Goal: Complete application form

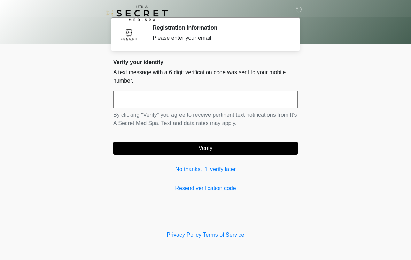
click at [205, 103] on input "text" at bounding box center [205, 99] width 185 height 17
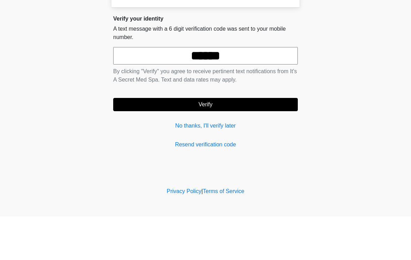
type input "******"
click at [218, 142] on button "Verify" at bounding box center [205, 148] width 185 height 13
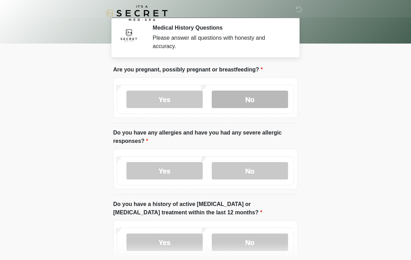
click at [252, 99] on label "No" at bounding box center [250, 99] width 76 height 17
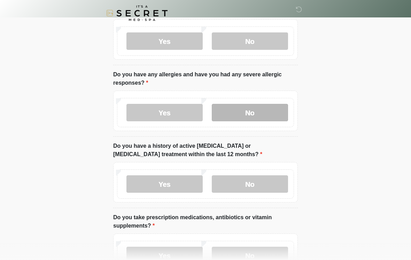
click at [267, 114] on label "No" at bounding box center [250, 112] width 76 height 17
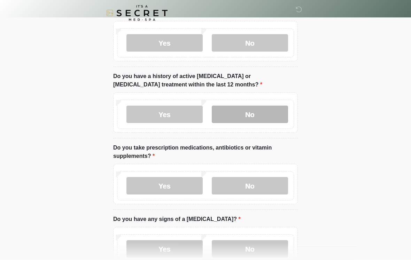
click at [269, 113] on label "No" at bounding box center [250, 114] width 76 height 17
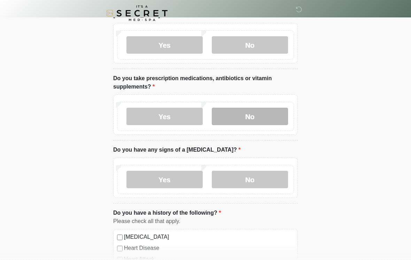
click at [269, 120] on label "No" at bounding box center [250, 116] width 76 height 17
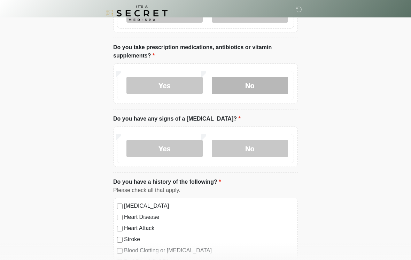
scroll to position [229, 0]
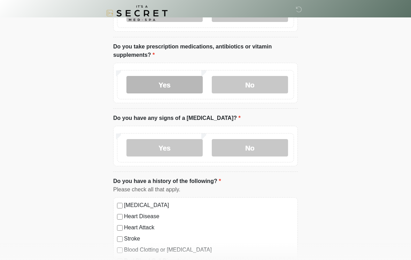
click at [178, 81] on label "Yes" at bounding box center [165, 84] width 76 height 17
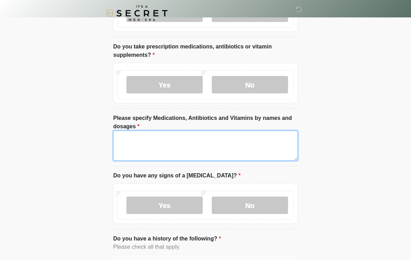
click at [254, 152] on textarea "Please specify Medications, Antibiotics and Vitamins by names and dosages" at bounding box center [205, 146] width 185 height 30
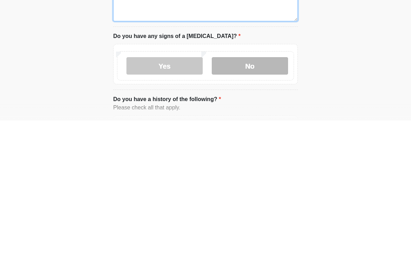
type textarea "**********"
click at [258, 197] on label "No" at bounding box center [250, 205] width 76 height 17
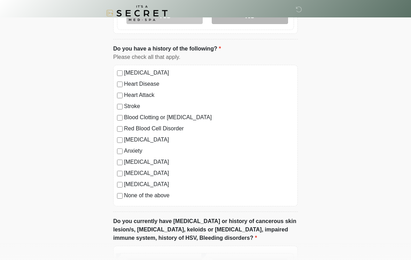
scroll to position [420, 0]
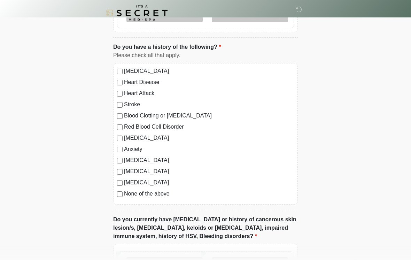
click at [152, 195] on label "None of the above" at bounding box center [209, 194] width 170 height 8
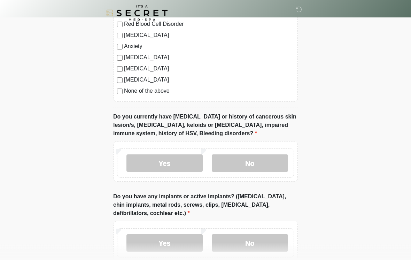
scroll to position [529, 0]
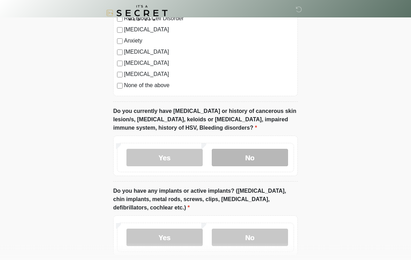
click at [256, 158] on label "No" at bounding box center [250, 157] width 76 height 17
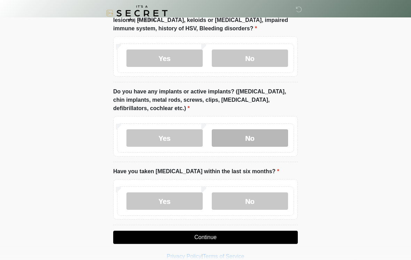
click at [267, 143] on label "No" at bounding box center [250, 137] width 76 height 17
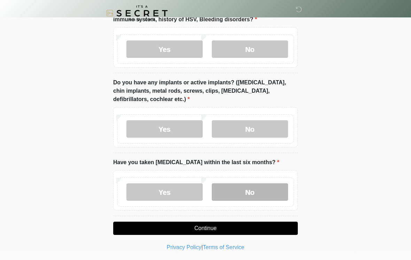
click at [259, 190] on label "No" at bounding box center [250, 191] width 76 height 17
click at [236, 227] on button "Continue" at bounding box center [205, 228] width 185 height 13
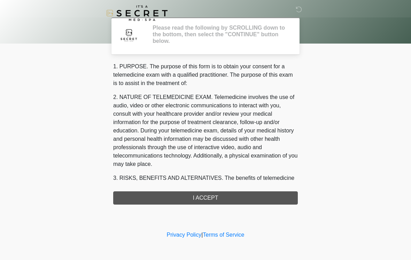
scroll to position [0, 0]
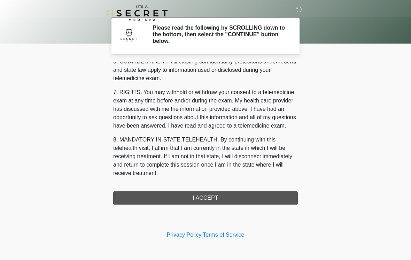
click at [216, 198] on div "1. PURPOSE. The purpose of this form is to obtain your consent for a telemedici…" at bounding box center [205, 133] width 185 height 142
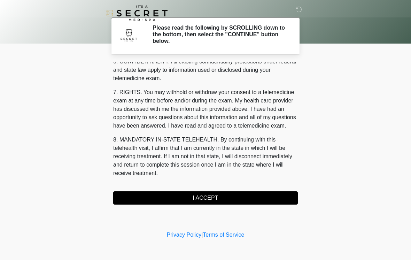
scroll to position [284, 0]
click at [206, 197] on button "I ACCEPT" at bounding box center [205, 197] width 185 height 13
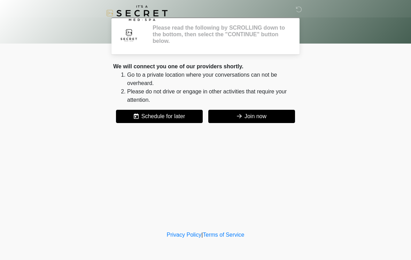
click at [213, 197] on div "‎ ‎ Please read the following by SCROLLING down to the bottom, then select the …" at bounding box center [205, 114] width 209 height 215
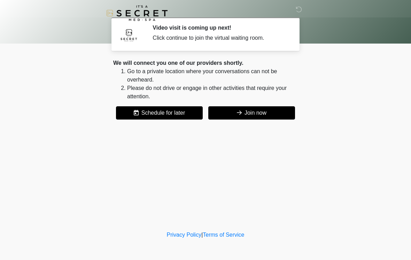
click at [258, 113] on button "Join now" at bounding box center [251, 112] width 87 height 13
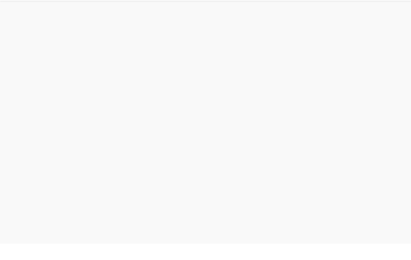
scroll to position [2, 0]
